Goal: Information Seeking & Learning: Learn about a topic

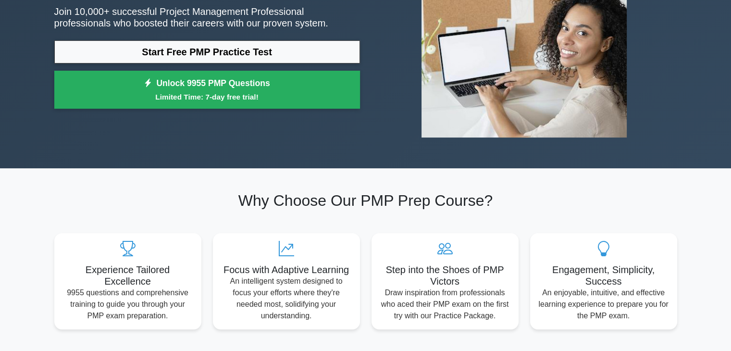
scroll to position [48, 0]
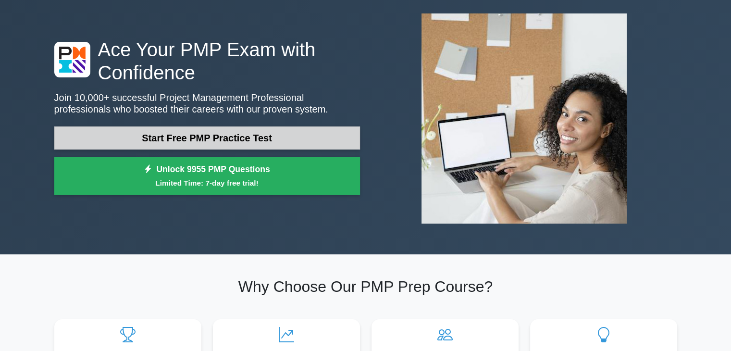
click at [166, 138] on link "Start Free PMP Practice Test" at bounding box center [207, 137] width 306 height 23
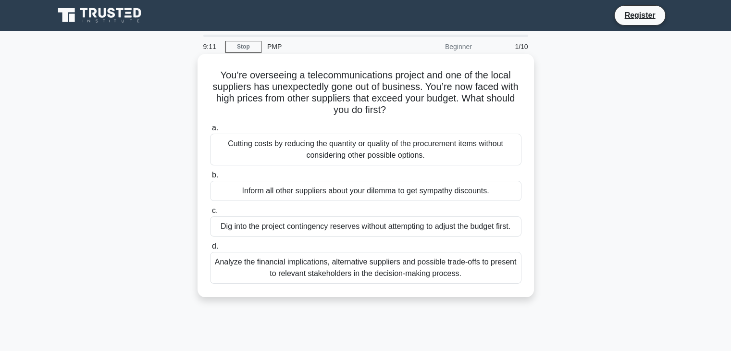
click at [368, 268] on div "Analyze the financial implications, alternative suppliers and possible trade-of…" at bounding box center [365, 268] width 311 height 32
click at [210, 249] on input "d. Analyze the financial implications, alternative suppliers and possible trade…" at bounding box center [210, 246] width 0 height 6
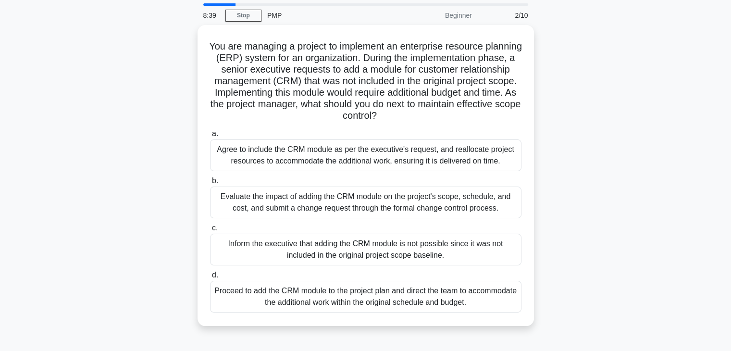
scroll to position [48, 0]
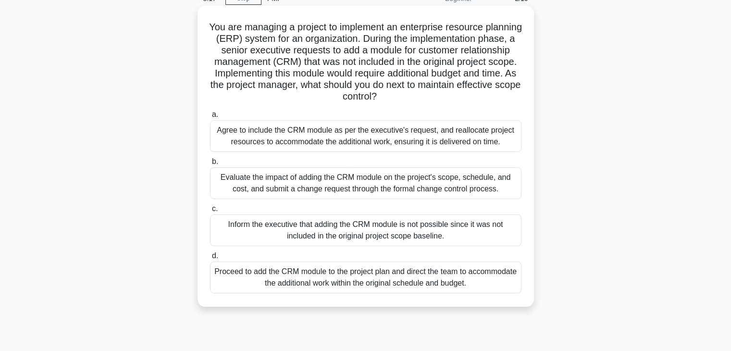
click at [365, 188] on div "Evaluate the impact of adding the CRM module on the project's scope, schedule, …" at bounding box center [365, 183] width 311 height 32
click at [210, 165] on input "b. Evaluate the impact of adding the CRM module on the project's scope, schedul…" at bounding box center [210, 162] width 0 height 6
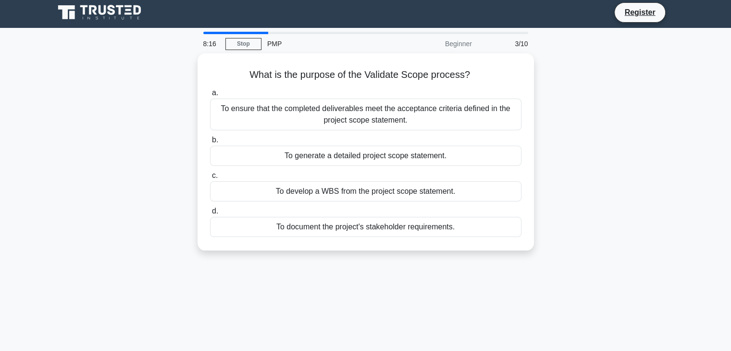
scroll to position [0, 0]
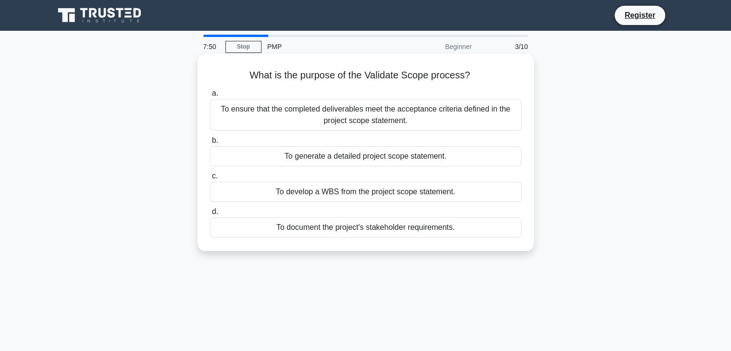
click at [395, 118] on div "To ensure that the completed deliverables meet the acceptance criteria defined …" at bounding box center [365, 115] width 311 height 32
click at [210, 97] on input "a. To ensure that the completed deliverables meet the acceptance criteria defin…" at bounding box center [210, 93] width 0 height 6
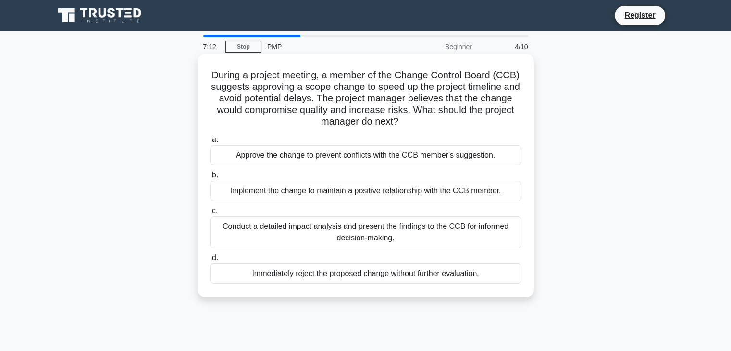
click at [346, 225] on div "Conduct a detailed impact analysis and present the findings to the CCB for info…" at bounding box center [365, 232] width 311 height 32
click at [210, 214] on input "c. Conduct a detailed impact analysis and present the findings to the CCB for i…" at bounding box center [210, 211] width 0 height 6
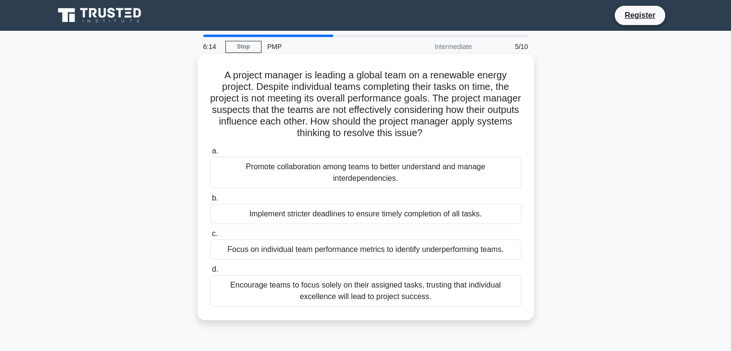
click at [328, 174] on div "Promote collaboration among teams to better understand and manage interdependen…" at bounding box center [365, 173] width 311 height 32
click at [210, 154] on input "a. Promote collaboration among teams to better understand and manage interdepen…" at bounding box center [210, 151] width 0 height 6
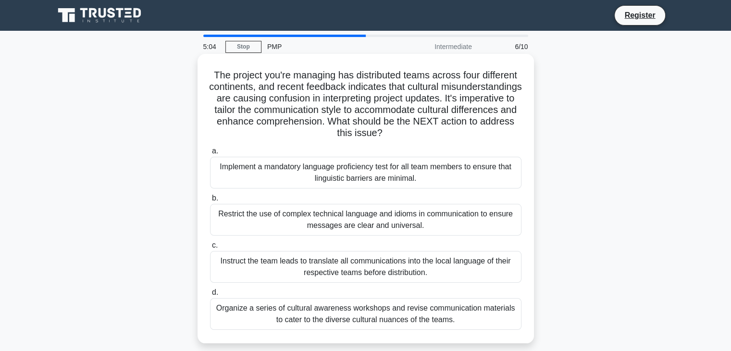
click at [323, 320] on div "Organize a series of cultural awareness workshops and revise communication mate…" at bounding box center [365, 314] width 311 height 32
click at [210, 296] on input "d. Organize a series of cultural awareness workshops and revise communication m…" at bounding box center [210, 292] width 0 height 6
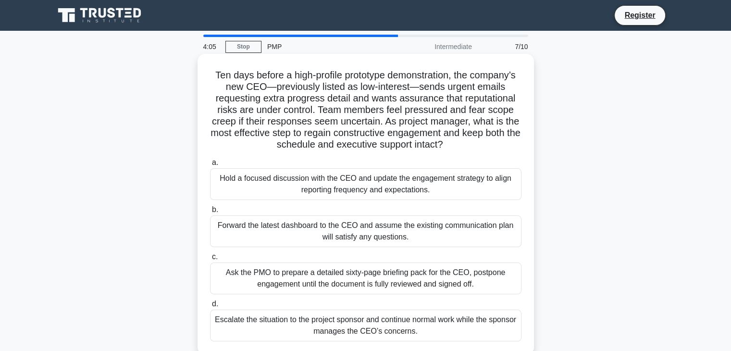
click at [346, 180] on div "Hold a focused discussion with the CEO and update the engagement strategy to al…" at bounding box center [365, 184] width 311 height 32
click at [210, 166] on input "a. Hold a focused discussion with the CEO and update the engagement strategy to…" at bounding box center [210, 163] width 0 height 6
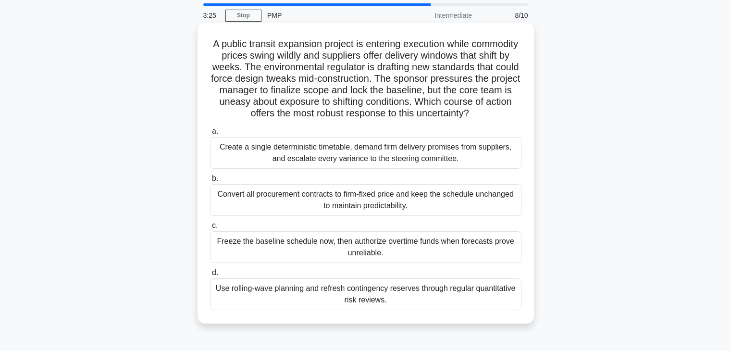
scroll to position [48, 0]
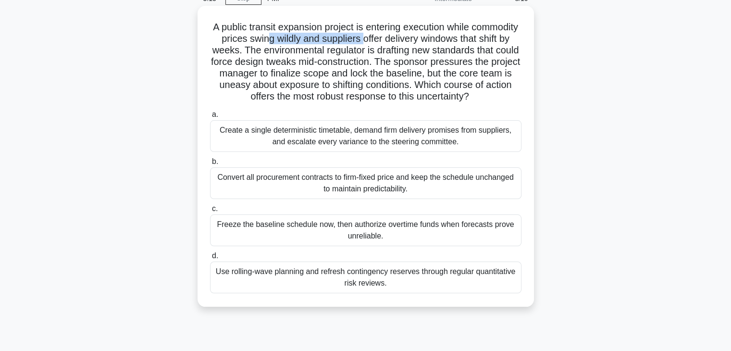
drag, startPoint x: 319, startPoint y: 35, endPoint x: 413, endPoint y: 35, distance: 94.2
click at [413, 35] on h5 "A public transit expansion project is entering execution while commodity prices…" at bounding box center [365, 62] width 313 height 82
click at [433, 39] on h5 "A public transit expansion project is entering execution while commodity prices…" at bounding box center [365, 62] width 313 height 82
drag, startPoint x: 256, startPoint y: 51, endPoint x: 319, endPoint y: 51, distance: 62.9
click at [319, 51] on h5 "A public transit expansion project is entering execution while commodity prices…" at bounding box center [365, 62] width 313 height 82
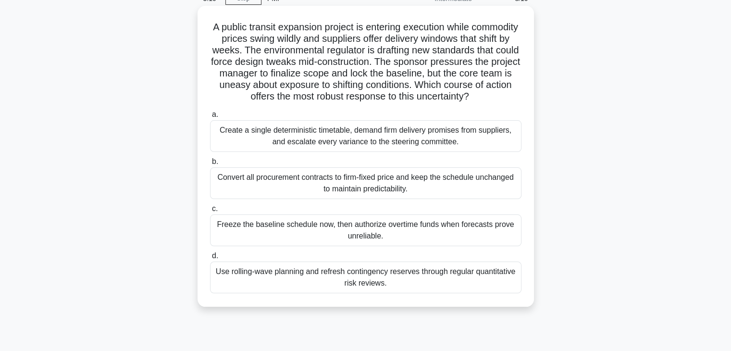
click at [388, 51] on h5 "A public transit expansion project is entering execution while commodity prices…" at bounding box center [365, 62] width 313 height 82
drag, startPoint x: 371, startPoint y: 58, endPoint x: 511, endPoint y: 58, distance: 139.8
click at [511, 58] on h5 "A public transit expansion project is entering execution while commodity prices…" at bounding box center [365, 62] width 313 height 82
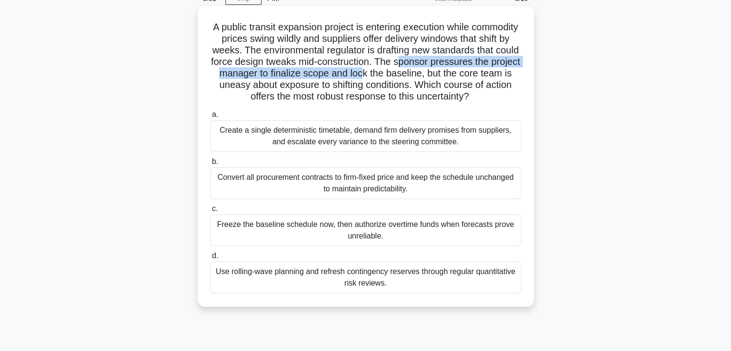
drag, startPoint x: 221, startPoint y: 77, endPoint x: 492, endPoint y: 74, distance: 271.0
click at [492, 74] on h5 "A public transit expansion project is entering execution while commodity prices…" at bounding box center [365, 62] width 313 height 82
drag, startPoint x: 224, startPoint y: 87, endPoint x: 470, endPoint y: 61, distance: 247.4
click at [470, 61] on h5 "A public transit expansion project is entering execution while commodity prices…" at bounding box center [365, 62] width 313 height 82
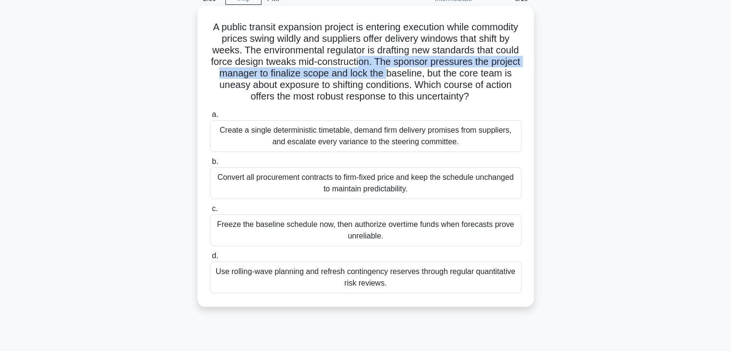
click at [470, 61] on h5 "A public transit expansion project is entering execution while commodity prices…" at bounding box center [365, 62] width 313 height 82
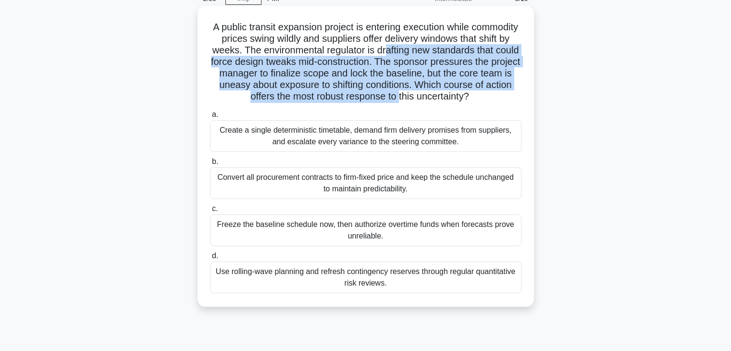
drag, startPoint x: 422, startPoint y: 68, endPoint x: 291, endPoint y: 105, distance: 135.8
click at [291, 103] on h5 "A public transit expansion project is entering execution while commodity prices…" at bounding box center [365, 62] width 313 height 82
click at [279, 99] on h5 "A public transit expansion project is entering execution while commodity prices…" at bounding box center [365, 62] width 313 height 82
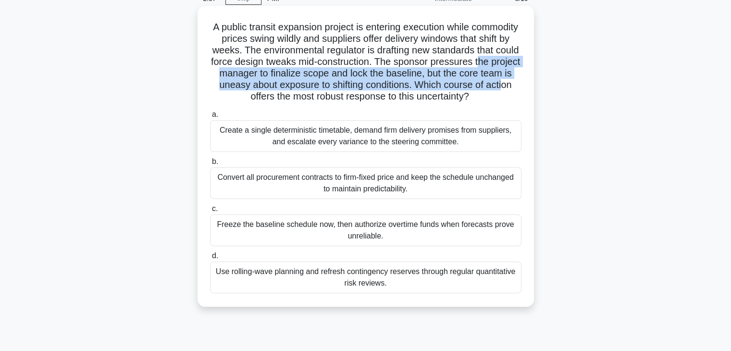
drag, startPoint x: 354, startPoint y: 94, endPoint x: 302, endPoint y: 70, distance: 57.4
click at [302, 70] on h5 "A public transit expansion project is entering execution while commodity prices…" at bounding box center [365, 62] width 313 height 82
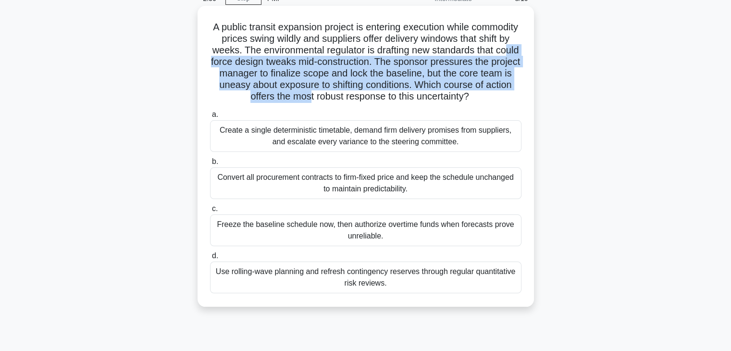
drag, startPoint x: 304, startPoint y: 65, endPoint x: 427, endPoint y: 96, distance: 126.9
click at [427, 96] on h5 "A public transit expansion project is entering execution while commodity prices…" at bounding box center [365, 62] width 313 height 82
drag, startPoint x: 446, startPoint y: 97, endPoint x: 305, endPoint y: 57, distance: 146.3
click at [305, 57] on h5 "A public transit expansion project is entering execution while commodity prices…" at bounding box center [365, 62] width 313 height 82
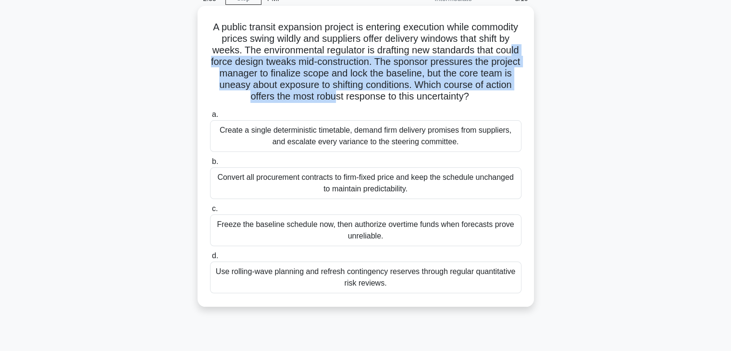
click at [305, 57] on h5 "A public transit expansion project is entering execution while commodity prices…" at bounding box center [365, 62] width 313 height 82
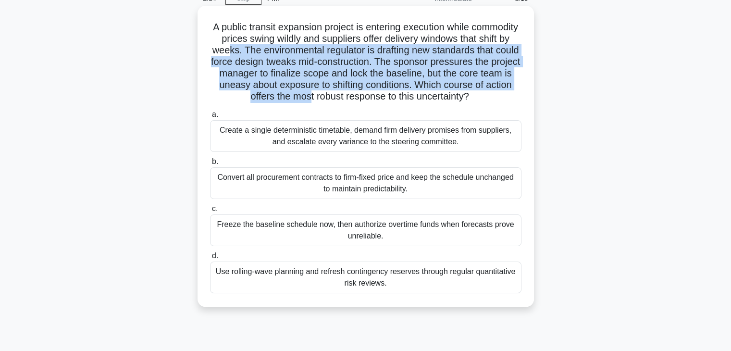
drag, startPoint x: 299, startPoint y: 56, endPoint x: 428, endPoint y: 98, distance: 135.7
click at [428, 98] on h5 "A public transit expansion project is entering execution while commodity prices…" at bounding box center [365, 62] width 313 height 82
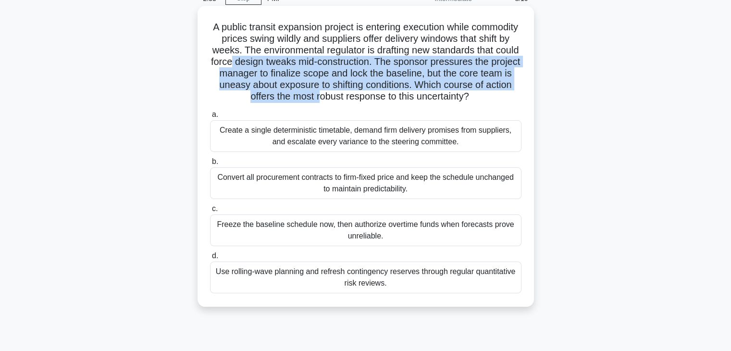
drag, startPoint x: 436, startPoint y: 99, endPoint x: 338, endPoint y: 67, distance: 102.9
click at [338, 67] on h5 "A public transit expansion project is entering execution while commodity prices…" at bounding box center [365, 62] width 313 height 82
drag, startPoint x: 338, startPoint y: 69, endPoint x: 427, endPoint y: 94, distance: 92.9
click at [427, 94] on h5 "A public transit expansion project is entering execution while commodity prices…" at bounding box center [365, 62] width 313 height 82
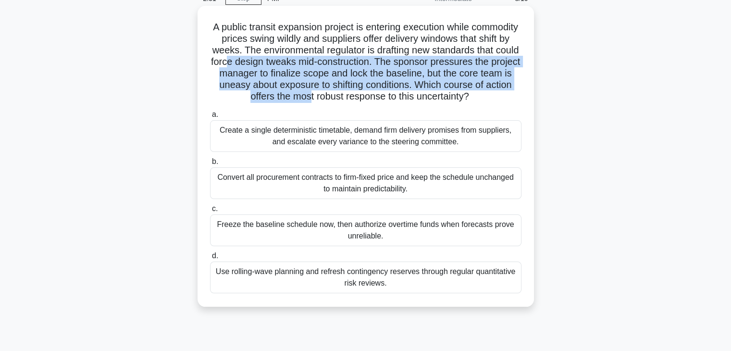
click at [427, 94] on h5 "A public transit expansion project is entering execution while commodity prices…" at bounding box center [365, 62] width 313 height 82
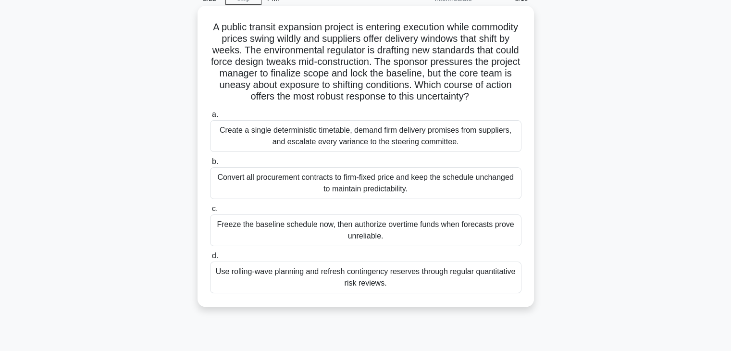
click at [346, 283] on div "Use rolling-wave planning and refresh contingency reserves through regular quan…" at bounding box center [365, 277] width 311 height 32
click at [210, 259] on input "d. Use rolling-wave planning and refresh contingency reserves through regular q…" at bounding box center [210, 256] width 0 height 6
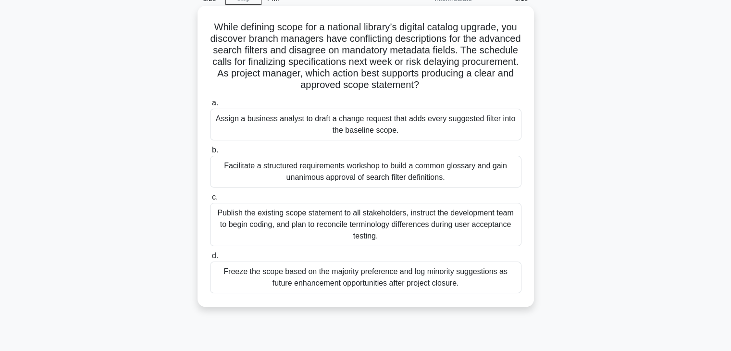
click at [345, 167] on div "Facilitate a structured requirements workshop to build a common glossary and ga…" at bounding box center [365, 172] width 311 height 32
click at [210, 153] on input "b. Facilitate a structured requirements workshop to build a common glossary and…" at bounding box center [210, 150] width 0 height 6
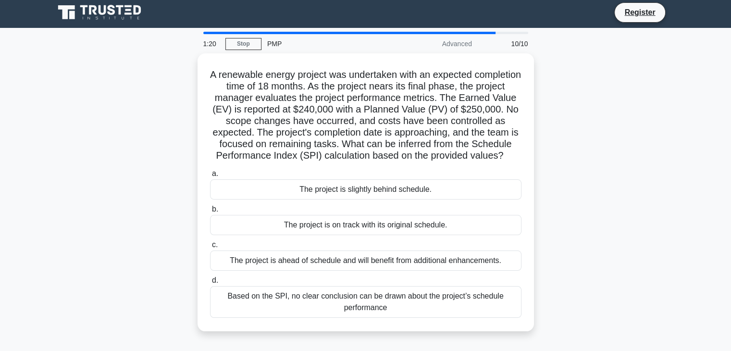
scroll to position [0, 0]
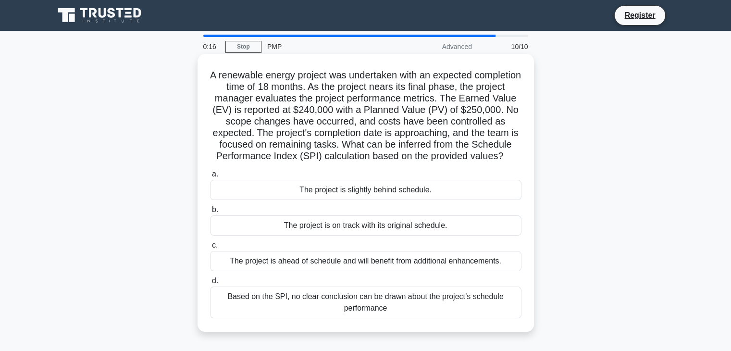
click at [344, 200] on div "The project is slightly behind schedule." at bounding box center [365, 190] width 311 height 20
click at [210, 177] on input "a. The project is slightly behind schedule." at bounding box center [210, 174] width 0 height 6
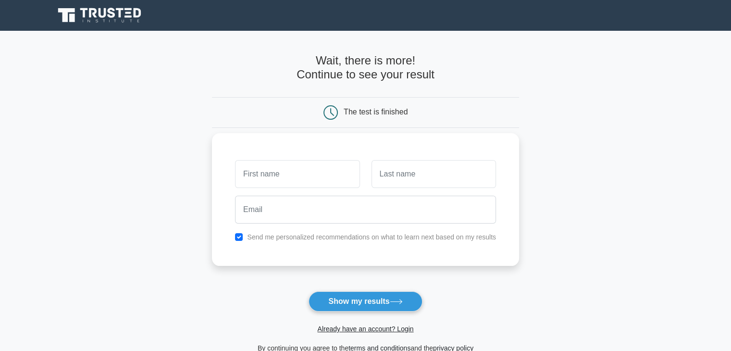
click at [274, 172] on input "text" at bounding box center [297, 174] width 124 height 28
type input "Basil"
type input "Alsadeq"
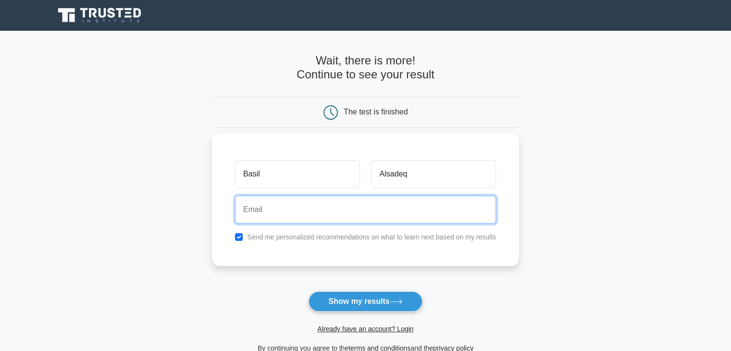
click at [259, 209] on input "email" at bounding box center [365, 210] width 261 height 28
type input "alsadeq.basel@yahoo.com"
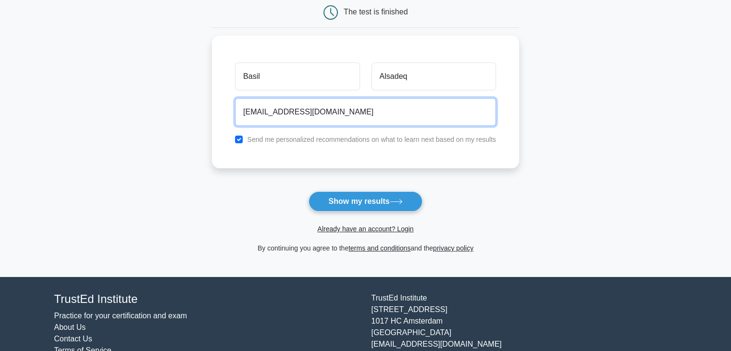
scroll to position [36, 0]
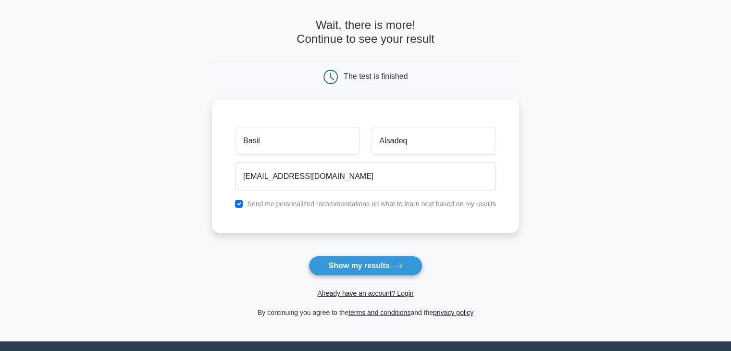
click at [277, 254] on form "Wait, there is more! Continue to see your result The test is finished Basil" at bounding box center [365, 168] width 307 height 300
click at [367, 266] on button "Show my results" at bounding box center [364, 266] width 113 height 20
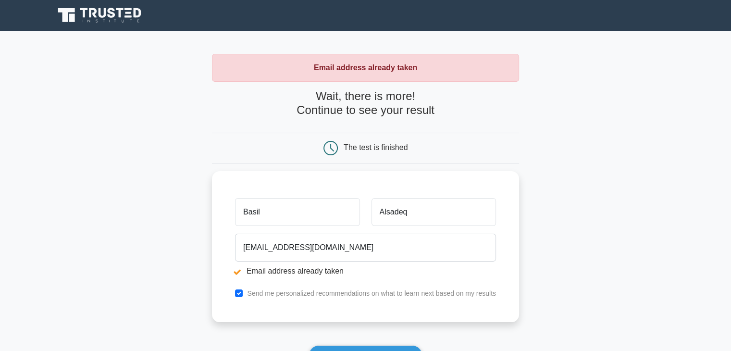
click at [184, 254] on main "Email address already taken Wait, there is more! Continue to see your result Th…" at bounding box center [365, 231] width 731 height 400
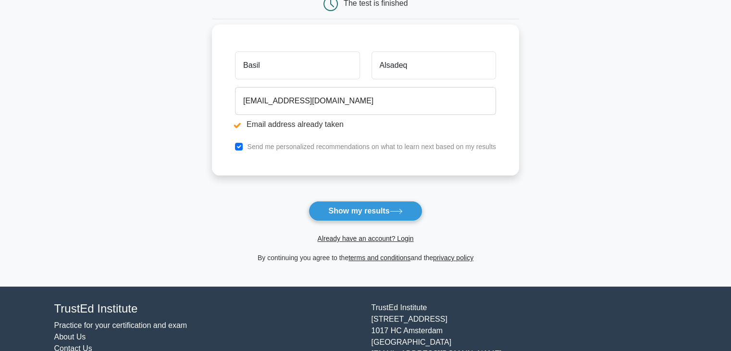
scroll to position [48, 0]
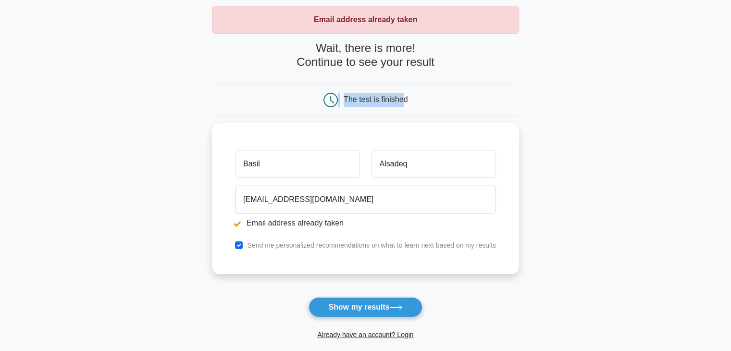
drag, startPoint x: 404, startPoint y: 97, endPoint x: 315, endPoint y: 97, distance: 88.4
click at [315, 97] on div "The test is finished" at bounding box center [365, 100] width 205 height 14
click at [261, 105] on div "The test is finished" at bounding box center [365, 100] width 307 height 31
drag, startPoint x: 429, startPoint y: 98, endPoint x: 275, endPoint y: 98, distance: 153.8
click at [275, 98] on div "The test is finished" at bounding box center [365, 100] width 205 height 14
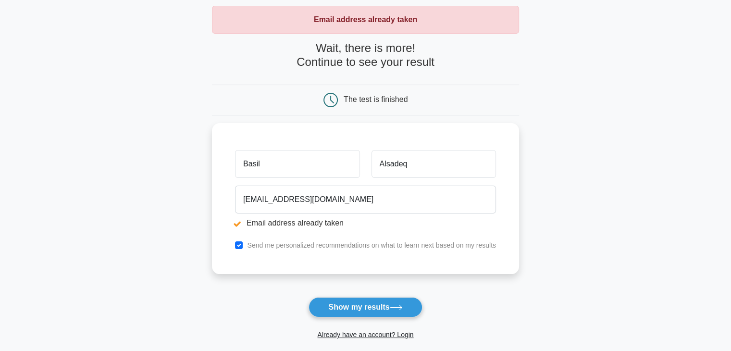
click at [205, 107] on main "Email address already taken Wait, there is more! Continue to see your result Th…" at bounding box center [365, 183] width 731 height 400
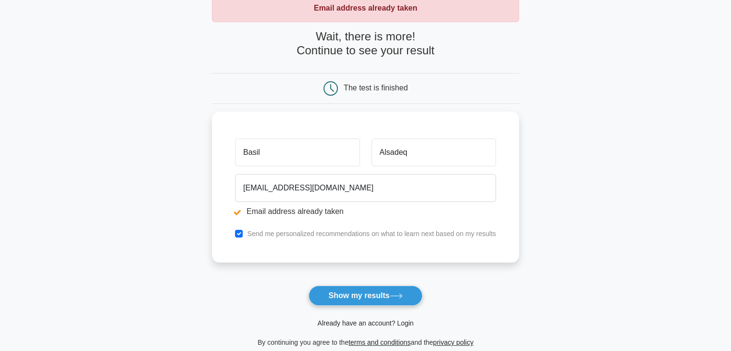
scroll to position [144, 0]
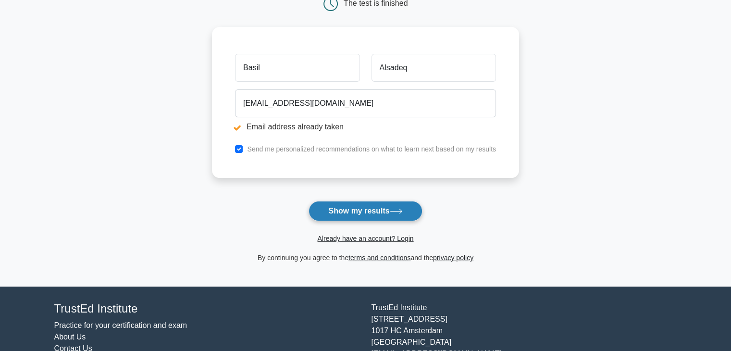
click at [381, 210] on button "Show my results" at bounding box center [364, 211] width 113 height 20
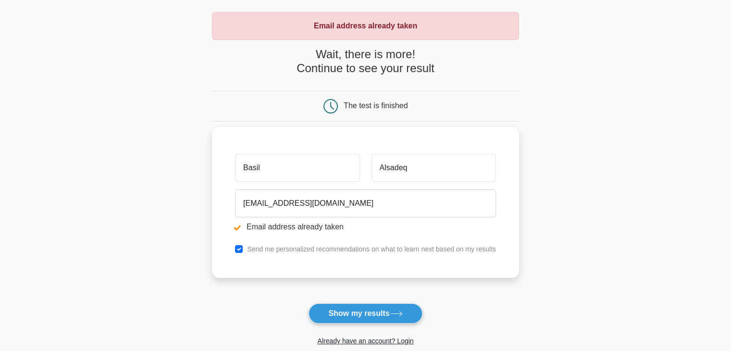
scroll to position [41, 0]
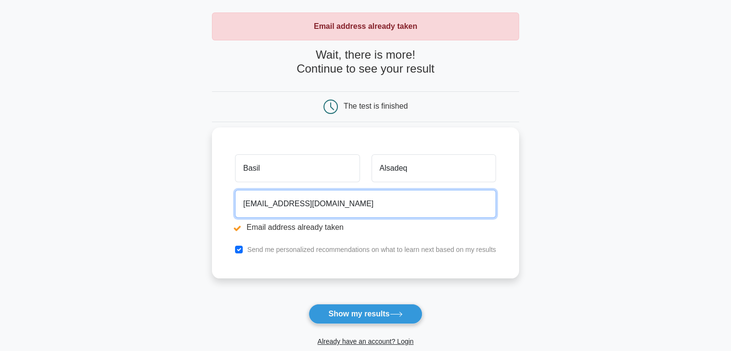
drag, startPoint x: 344, startPoint y: 204, endPoint x: 239, endPoint y: 195, distance: 105.2
click at [239, 195] on input "alsadeq.basel@yahoo.com" at bounding box center [365, 204] width 261 height 28
click at [256, 202] on input "alsadeq.basel@yahoo.com" at bounding box center [365, 204] width 261 height 28
click at [362, 209] on input "alsadeq.basel@yahoo.com" at bounding box center [365, 204] width 261 height 28
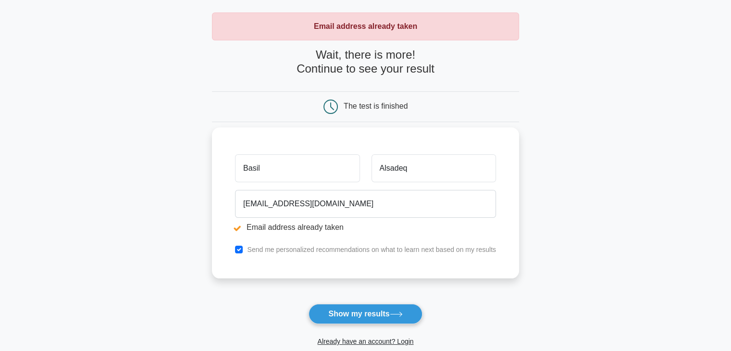
click at [240, 227] on li "Email address already taken" at bounding box center [365, 228] width 261 height 12
click at [291, 227] on li "Email address already taken" at bounding box center [365, 228] width 261 height 12
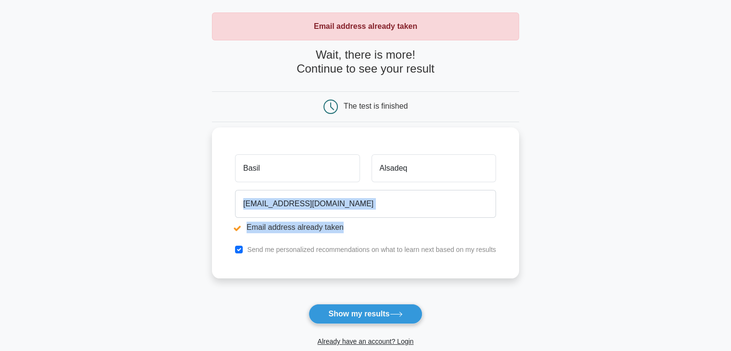
drag, startPoint x: 328, startPoint y: 225, endPoint x: 258, endPoint y: 215, distance: 70.8
click at [258, 215] on div "alsadeq.basel@yahoo.com Email address already taken" at bounding box center [365, 213] width 272 height 54
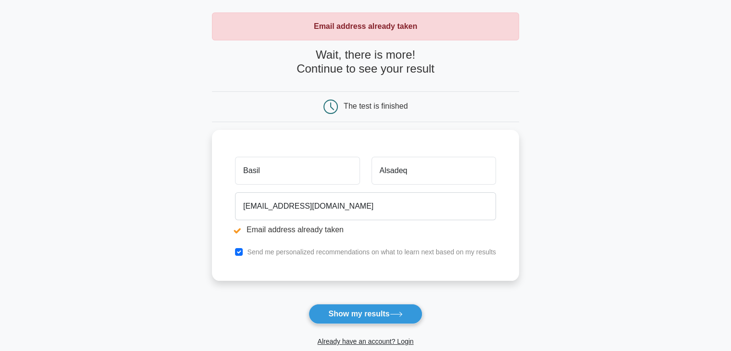
click at [149, 208] on main "Email address already taken Wait, there is more! Continue to see your result Th…" at bounding box center [365, 189] width 731 height 400
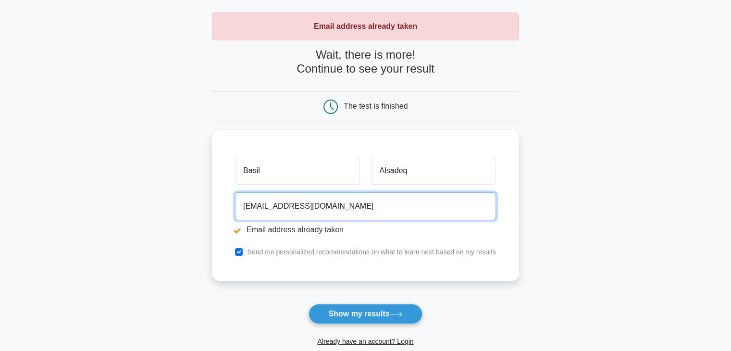
drag, startPoint x: 338, startPoint y: 207, endPoint x: 109, endPoint y: 225, distance: 230.4
click at [109, 225] on main "Email address already taken Wait, there is more! Continue to see your result Th…" at bounding box center [365, 189] width 731 height 400
paste input "b.alsadeq@saffarinidxb"
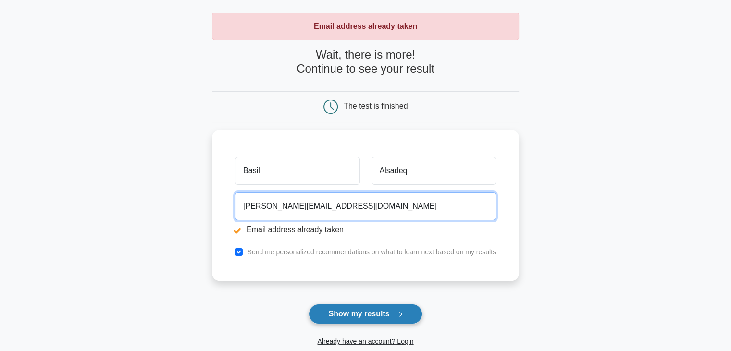
type input "b.alsadeq@saffarinidxb.com"
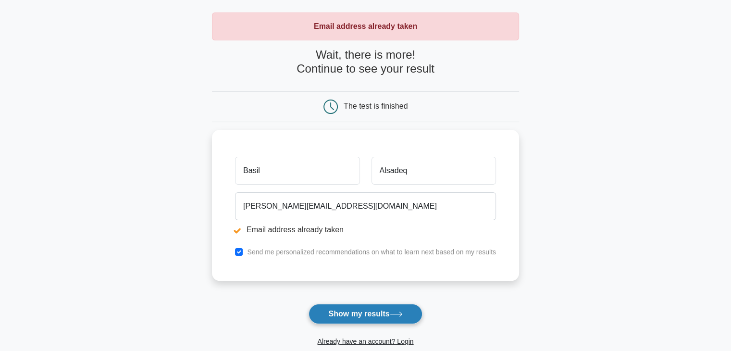
click at [364, 308] on button "Show my results" at bounding box center [364, 314] width 113 height 20
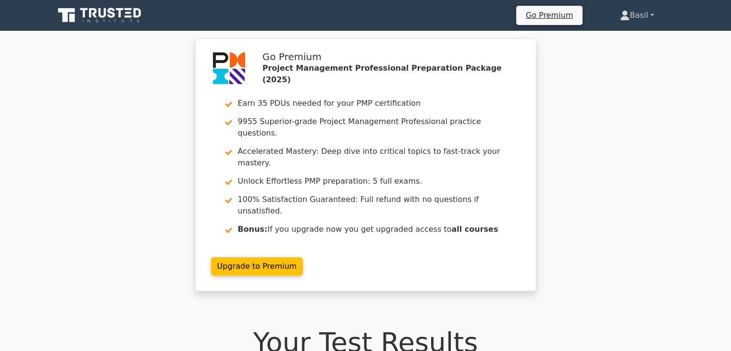
click at [646, 16] on link "Basil" at bounding box center [637, 15] width 80 height 19
click at [28, 147] on div "Go Premium Project Management Professional Preparation Package (2025) Earn 35 P…" at bounding box center [365, 170] width 731 height 264
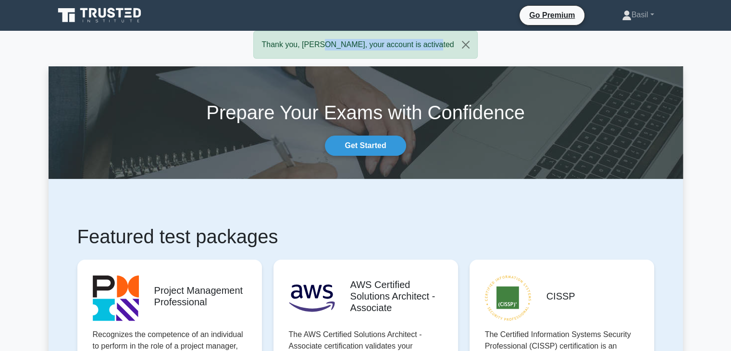
drag, startPoint x: 300, startPoint y: 40, endPoint x: 401, endPoint y: 35, distance: 101.0
click at [401, 35] on div "Thank you, [PERSON_NAME], your account is activated" at bounding box center [365, 45] width 224 height 28
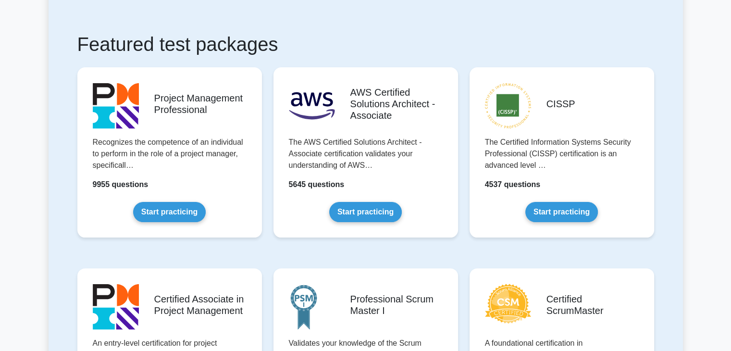
scroll to position [240, 0]
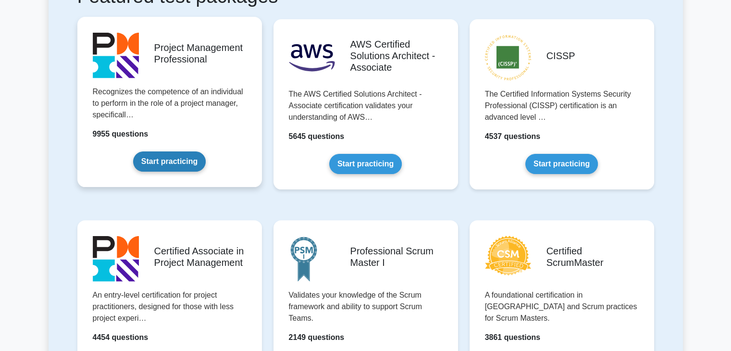
click at [170, 165] on link "Start practicing" at bounding box center [169, 161] width 73 height 20
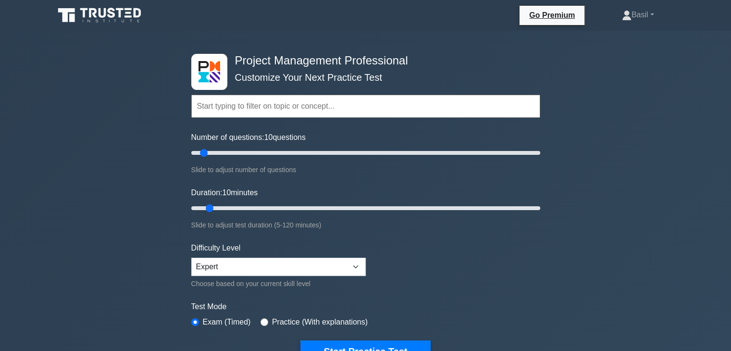
click at [250, 105] on input "text" at bounding box center [365, 106] width 349 height 23
click at [74, 130] on div "Project Management Professional Customize Your Next Practice Test Topics Scope …" at bounding box center [365, 324] width 731 height 586
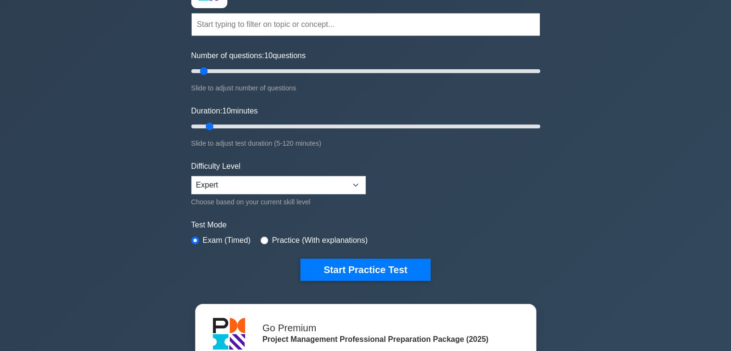
scroll to position [96, 0]
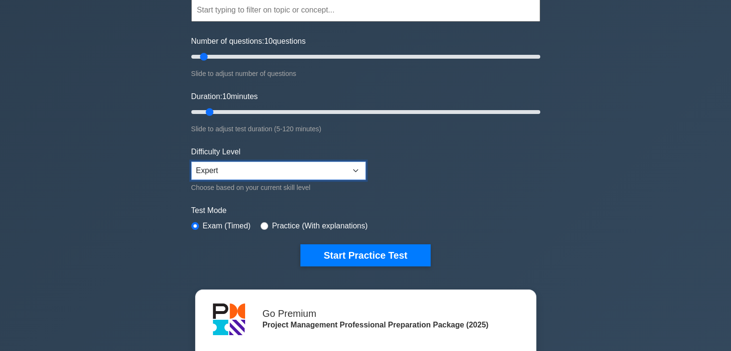
click at [212, 161] on select "Beginner Intermediate Expert" at bounding box center [278, 170] width 174 height 18
click at [208, 166] on select "Beginner Intermediate Expert" at bounding box center [278, 170] width 174 height 18
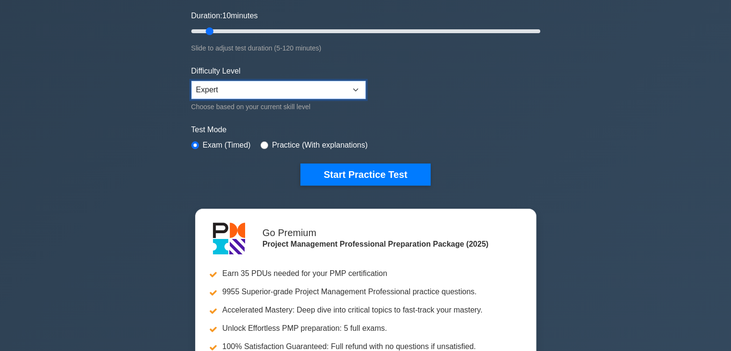
scroll to position [192, 0]
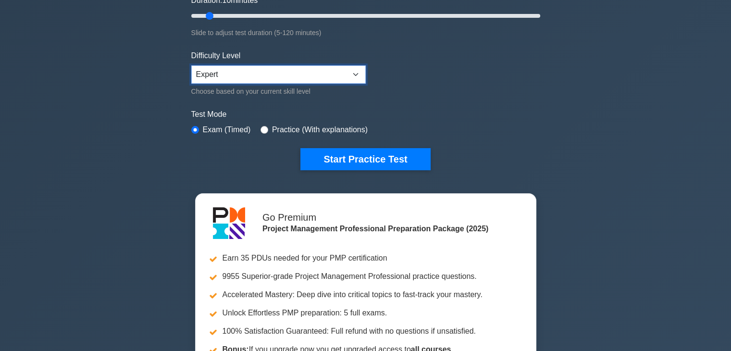
click at [241, 72] on select "Beginner Intermediate Expert" at bounding box center [278, 74] width 174 height 18
click at [241, 71] on select "Beginner Intermediate Expert" at bounding box center [278, 74] width 174 height 18
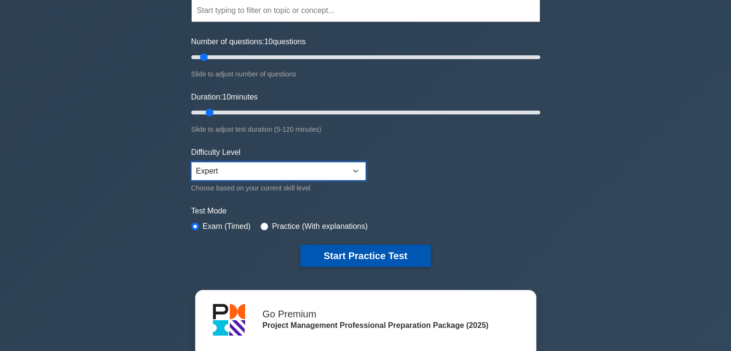
scroll to position [96, 0]
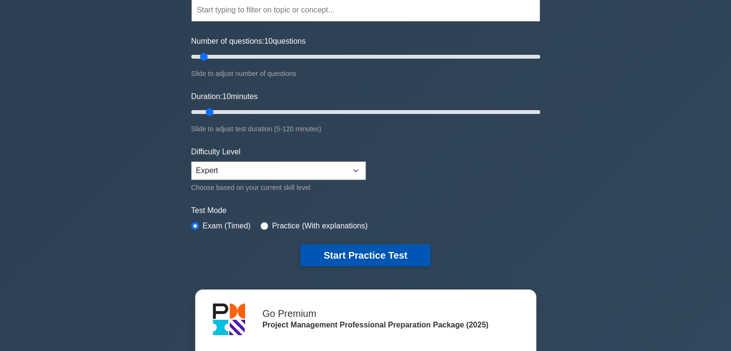
click at [364, 260] on button "Start Practice Test" at bounding box center [365, 255] width 130 height 22
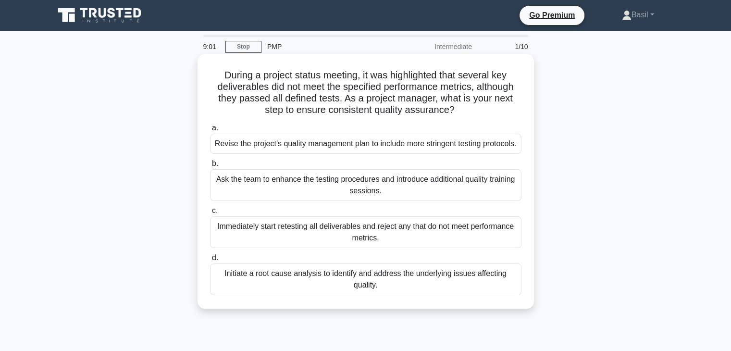
click at [379, 295] on div "Initiate a root cause analysis to identify and address the underlying issues af…" at bounding box center [365, 279] width 311 height 32
click at [210, 261] on input "d. Initiate a root cause analysis to identify and address the underlying issues…" at bounding box center [210, 258] width 0 height 6
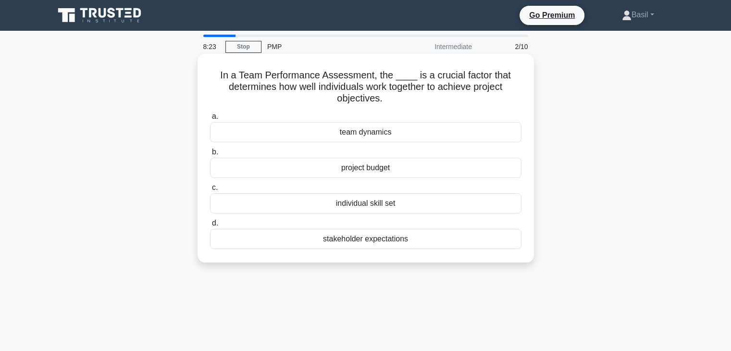
click at [381, 241] on div "stakeholder expectations" at bounding box center [365, 239] width 311 height 20
click at [210, 226] on input "d. stakeholder expectations" at bounding box center [210, 223] width 0 height 6
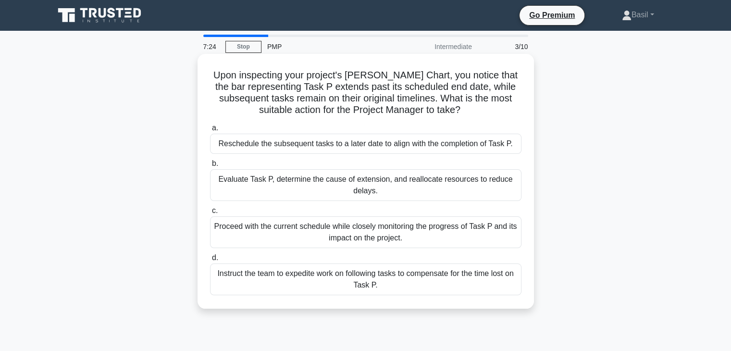
click at [299, 177] on div "Evaluate Task P, determine the cause of extension, and reallocate resources to …" at bounding box center [365, 185] width 311 height 32
click at [210, 167] on input "b. Evaluate Task P, determine the cause of extension, and reallocate resources …" at bounding box center [210, 163] width 0 height 6
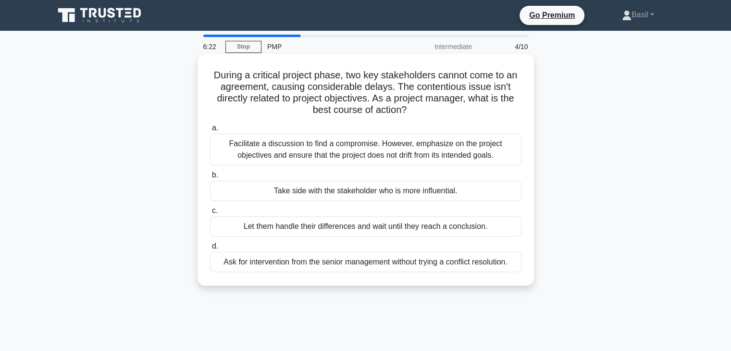
click at [297, 148] on div "Facilitate a discussion to find a compromise. However, emphasize on the project…" at bounding box center [365, 150] width 311 height 32
click at [210, 131] on input "a. Facilitate a discussion to find a compromise. However, emphasize on the proj…" at bounding box center [210, 128] width 0 height 6
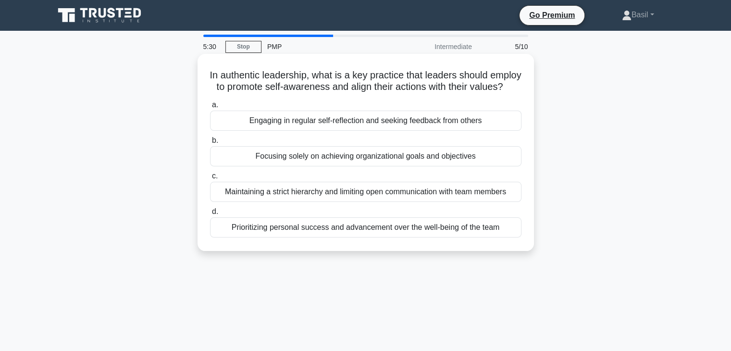
click at [307, 131] on div "Engaging in regular self-reflection and seeking feedback from others" at bounding box center [365, 121] width 311 height 20
click at [210, 108] on input "a. Engaging in regular self-reflection and seeking feedback from others" at bounding box center [210, 105] width 0 height 6
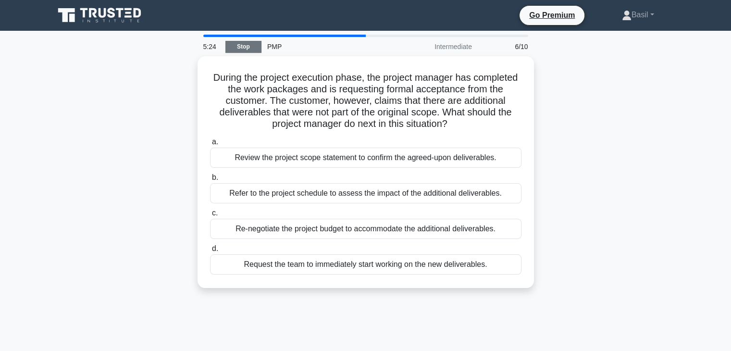
click at [229, 50] on link "Stop" at bounding box center [243, 47] width 36 height 12
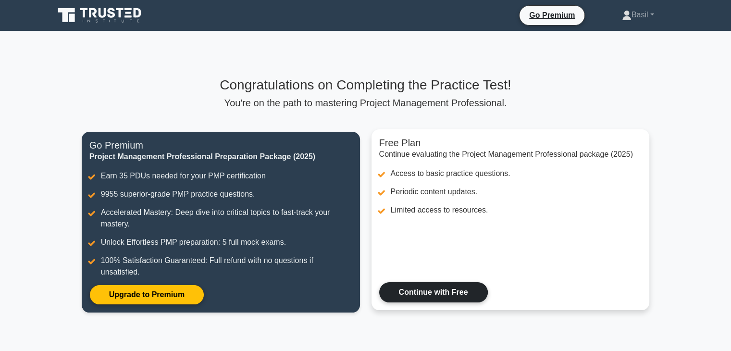
click at [418, 293] on link "Continue with Free" at bounding box center [433, 292] width 109 height 20
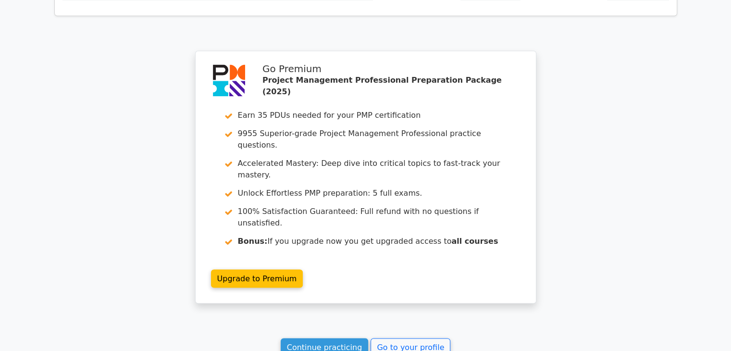
scroll to position [1608, 0]
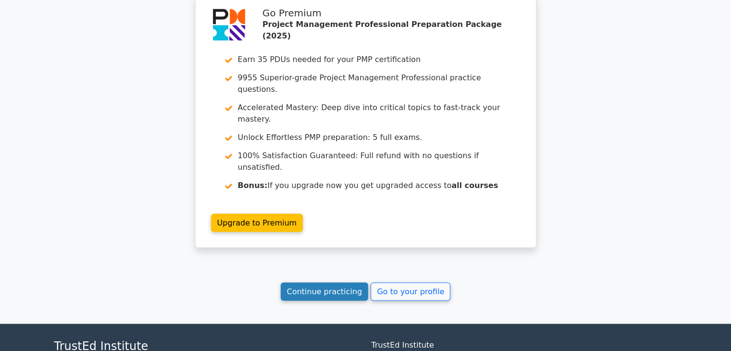
click at [319, 282] on link "Continue practicing" at bounding box center [325, 291] width 88 height 18
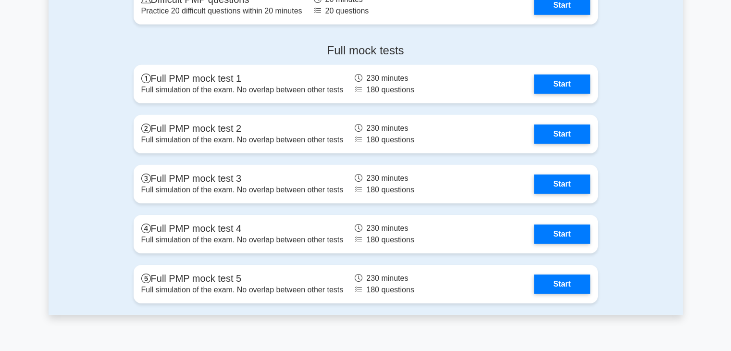
scroll to position [3027, 0]
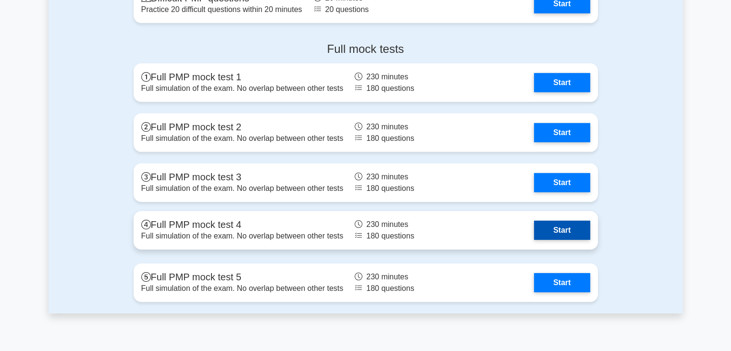
click at [563, 224] on link "Start" at bounding box center [562, 230] width 56 height 19
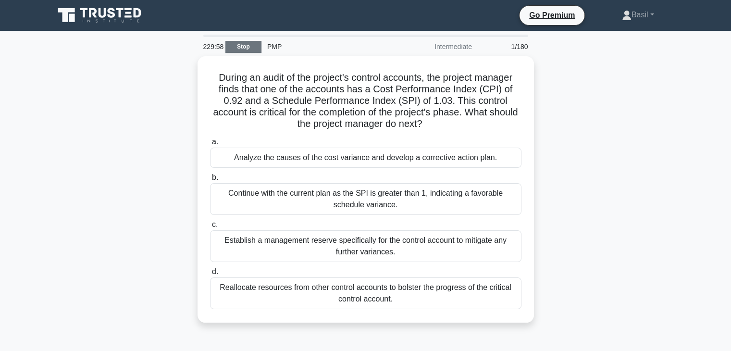
click at [242, 46] on link "Stop" at bounding box center [243, 47] width 36 height 12
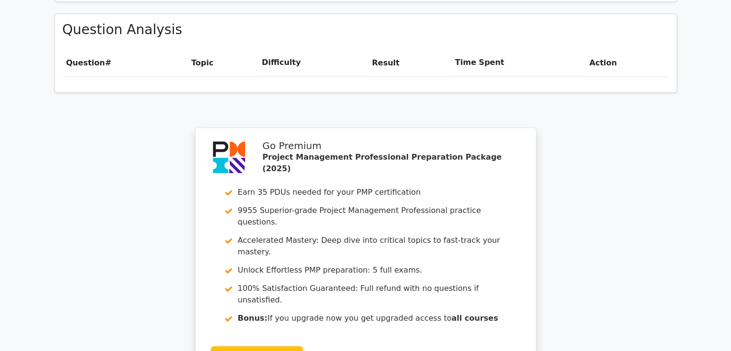
scroll to position [541, 0]
